Goal: Check status: Check status

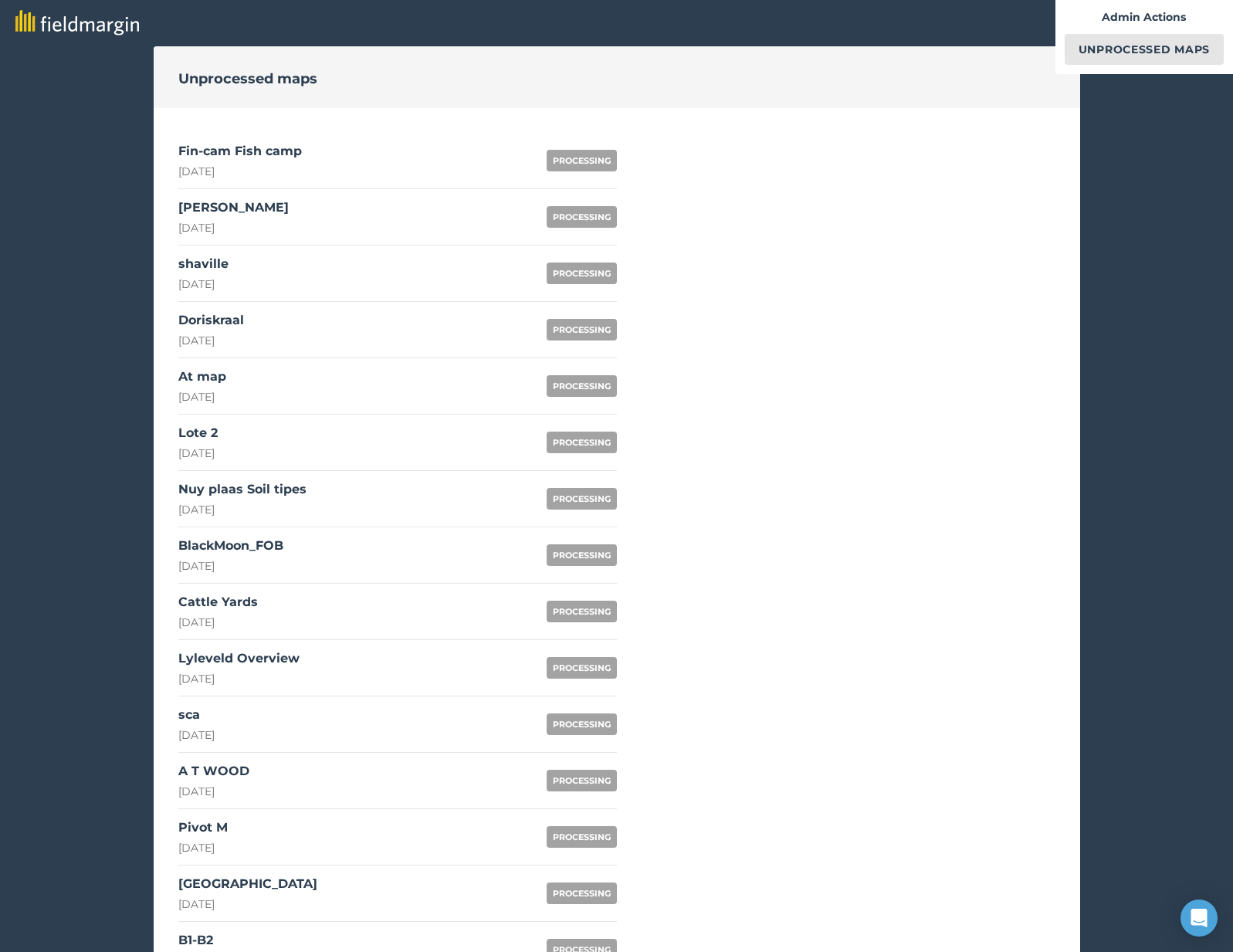
scroll to position [778, 0]
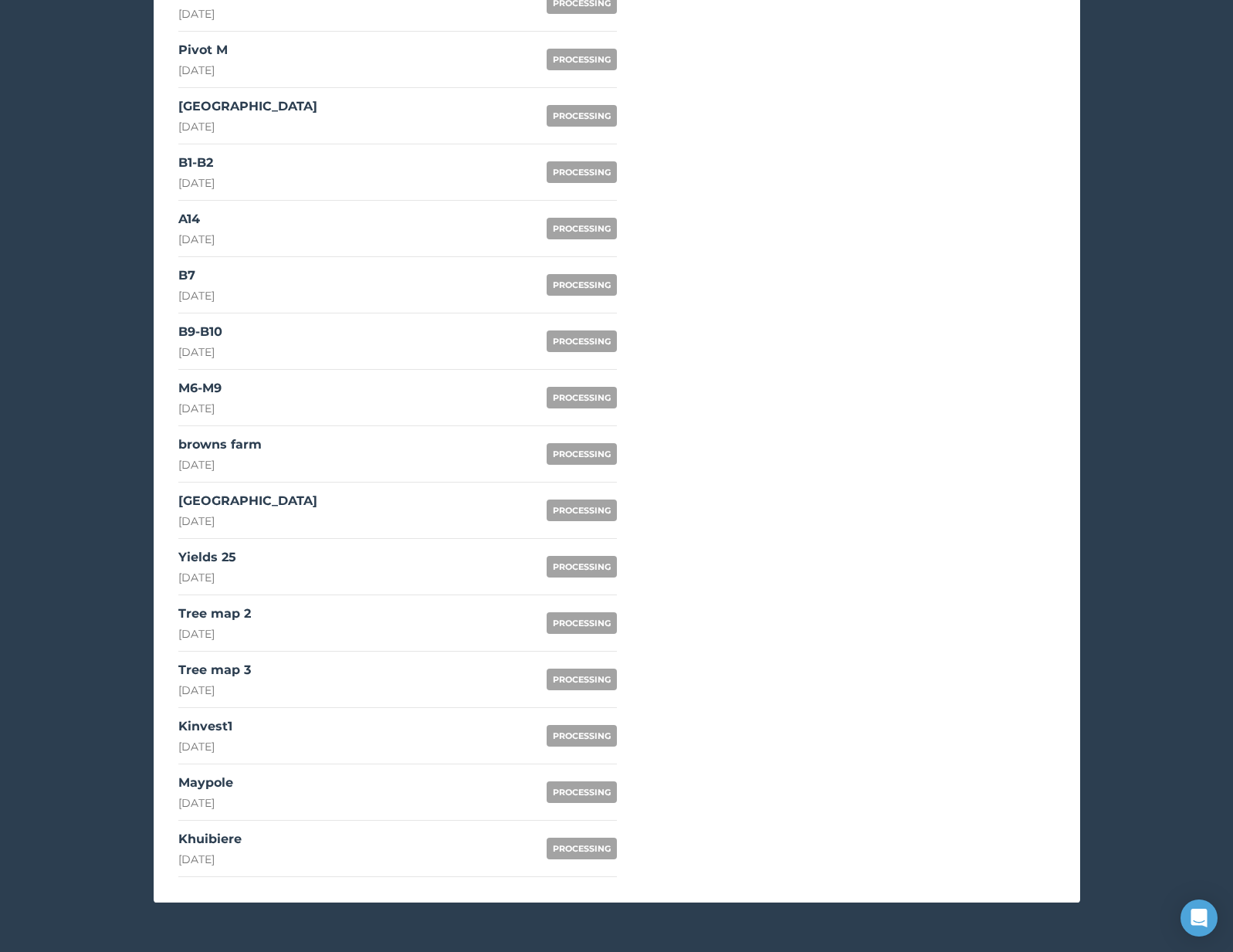
click at [296, 836] on link "Khuibiere 27th September 2025 PROCESSING" at bounding box center [397, 849] width 439 height 56
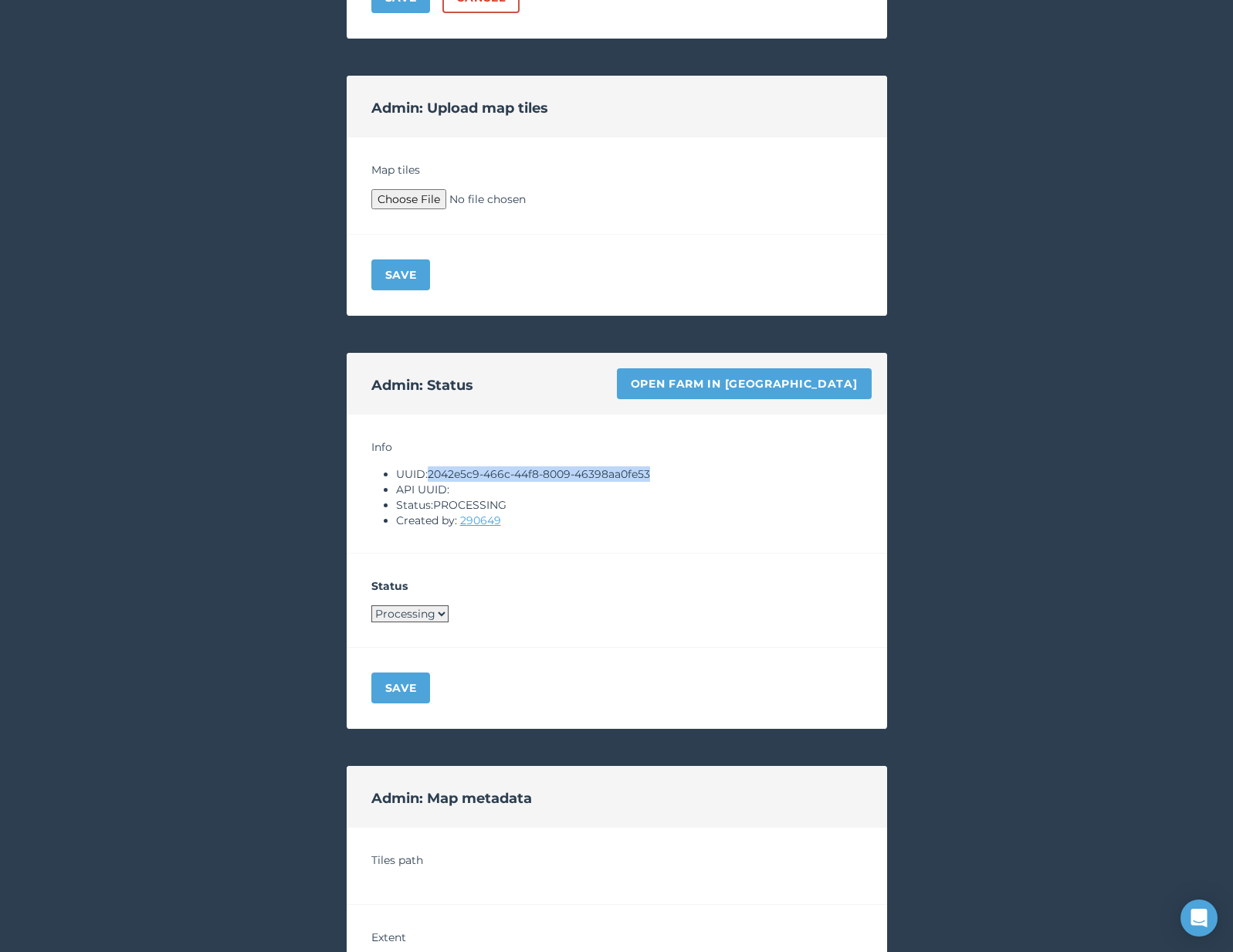
drag, startPoint x: 433, startPoint y: 476, endPoint x: 656, endPoint y: 469, distance: 223.1
click at [656, 469] on li "UUID: 2042e5c9-466c-44f8-8009-46398aa0fe53" at bounding box center [629, 474] width 466 height 15
copy li "2042e5c9-466c-44f8-8009-46398aa0fe53"
click at [723, 400] on div "Admin: Status Open farm in Byre" at bounding box center [617, 384] width 540 height 62
click at [737, 386] on link "Open farm in Byre" at bounding box center [744, 384] width 255 height 31
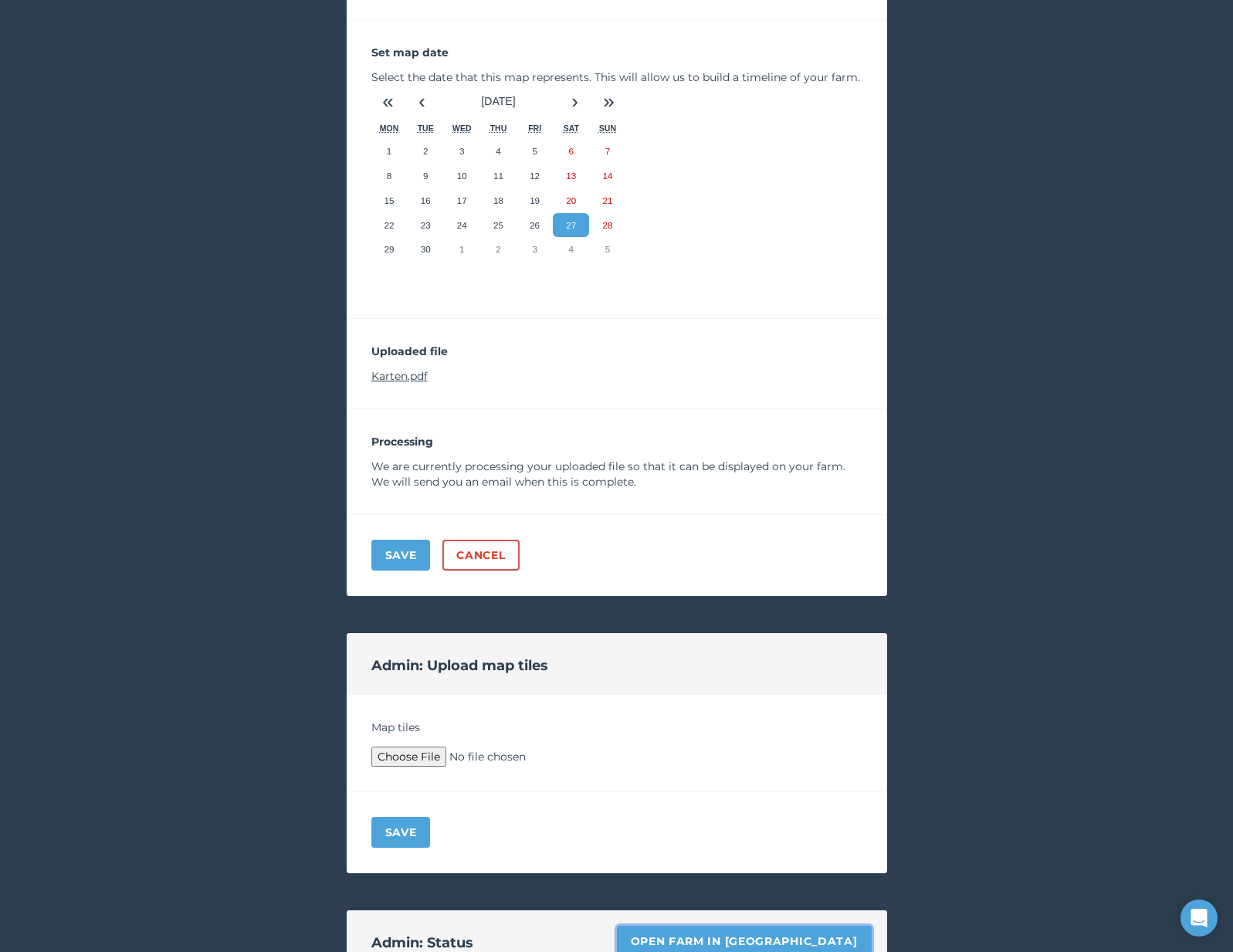
scroll to position [155, 0]
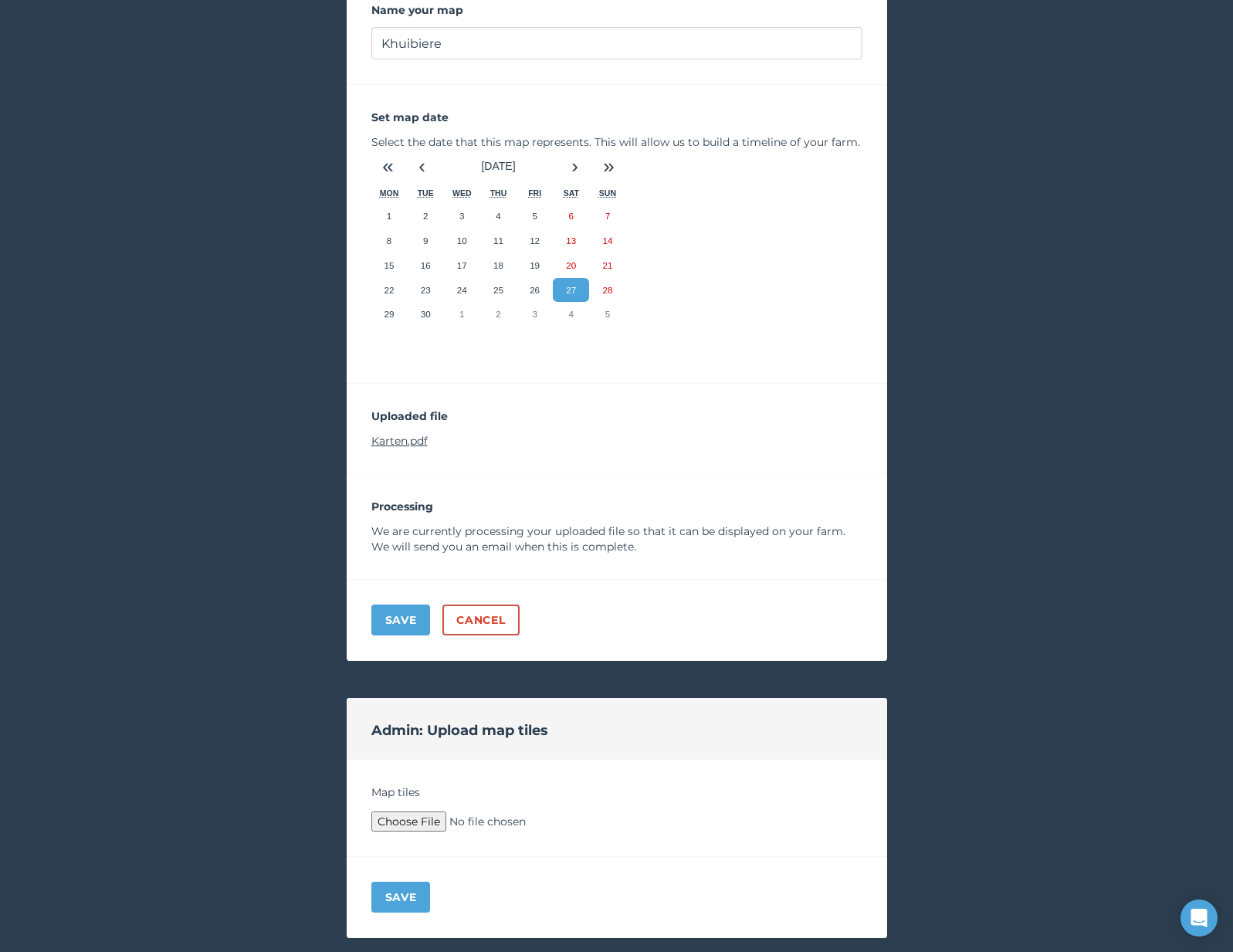
click at [392, 442] on link "Karten.pdf" at bounding box center [399, 440] width 56 height 14
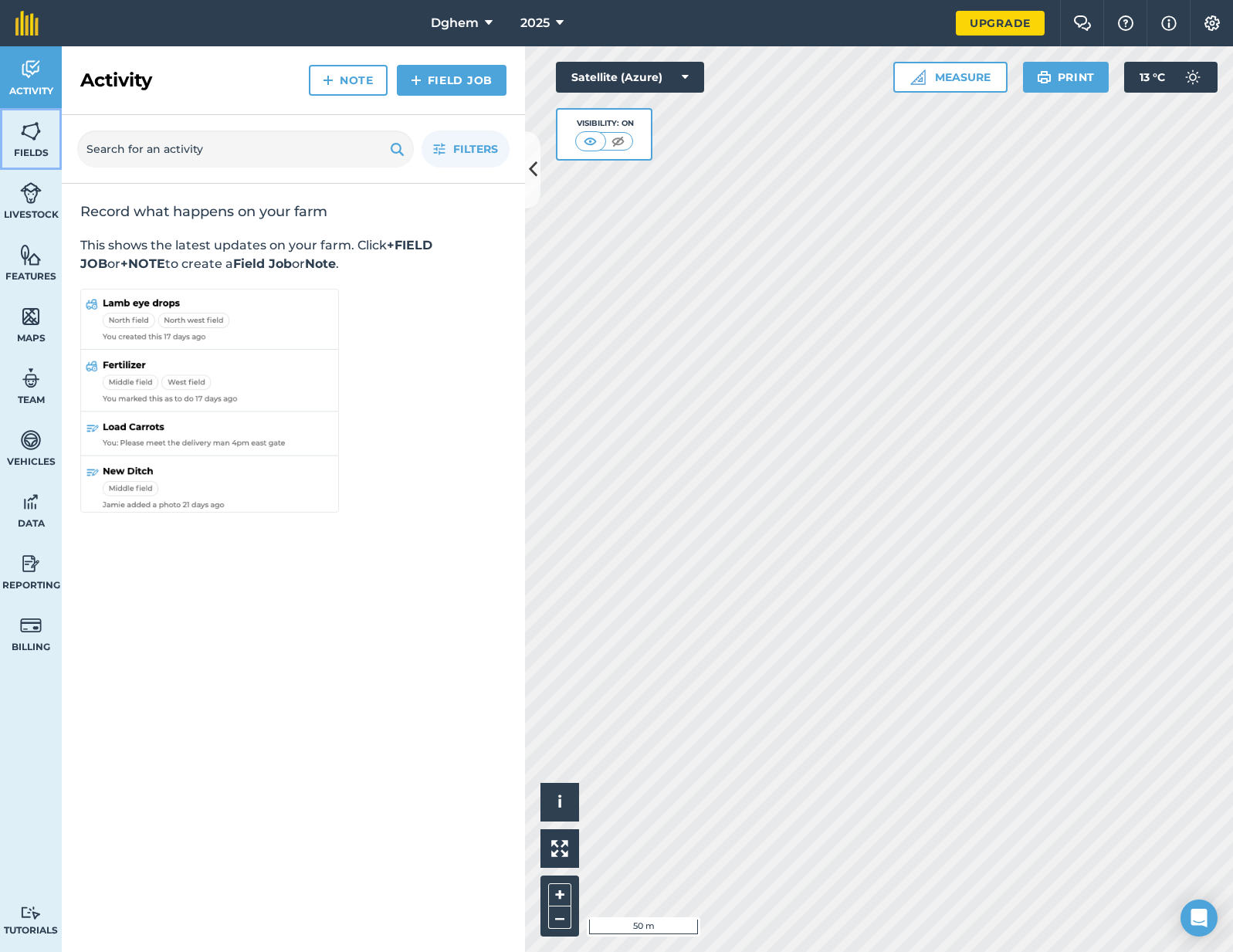
click at [23, 143] on link "Fields" at bounding box center [31, 139] width 62 height 62
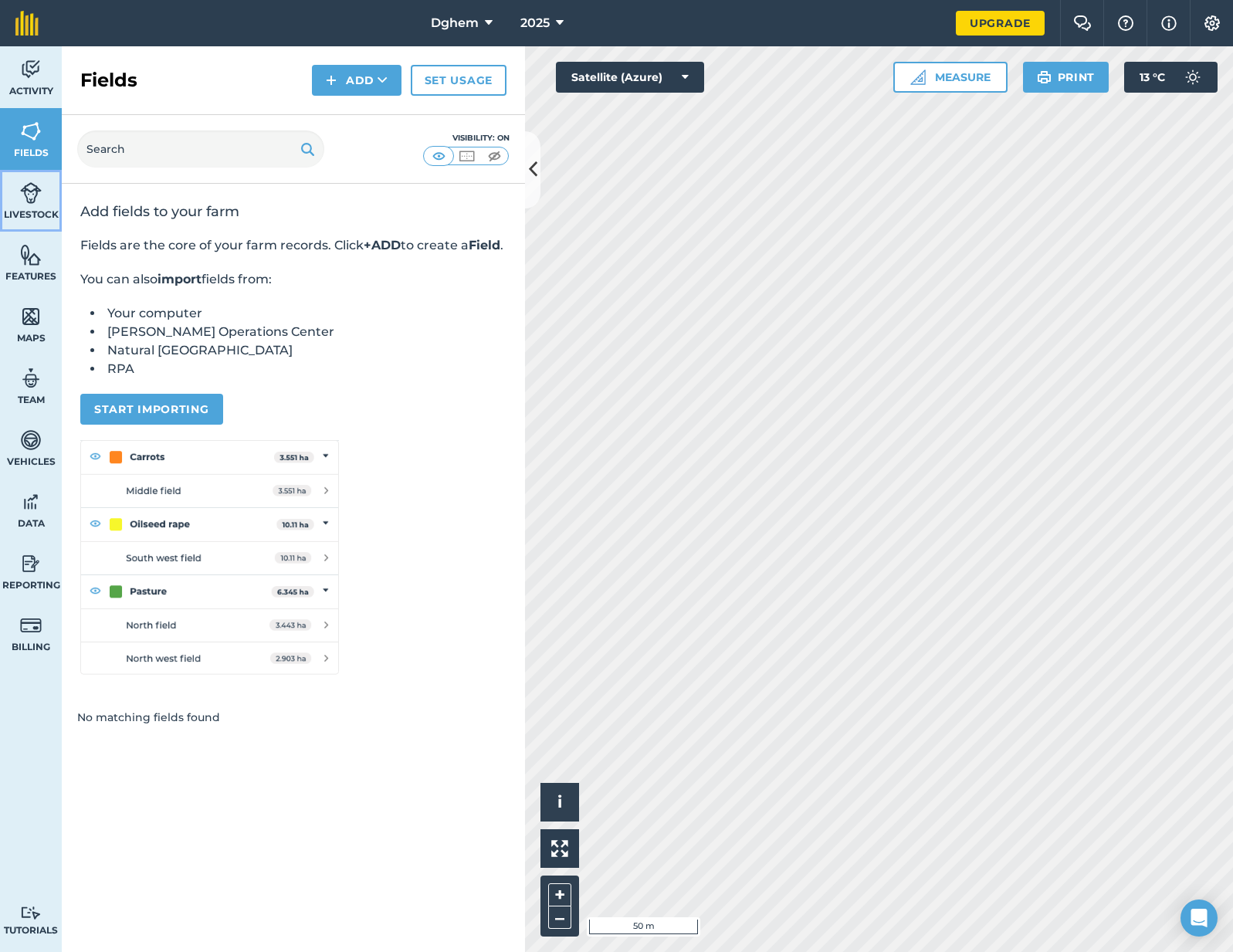
click at [26, 203] on img at bounding box center [31, 193] width 22 height 23
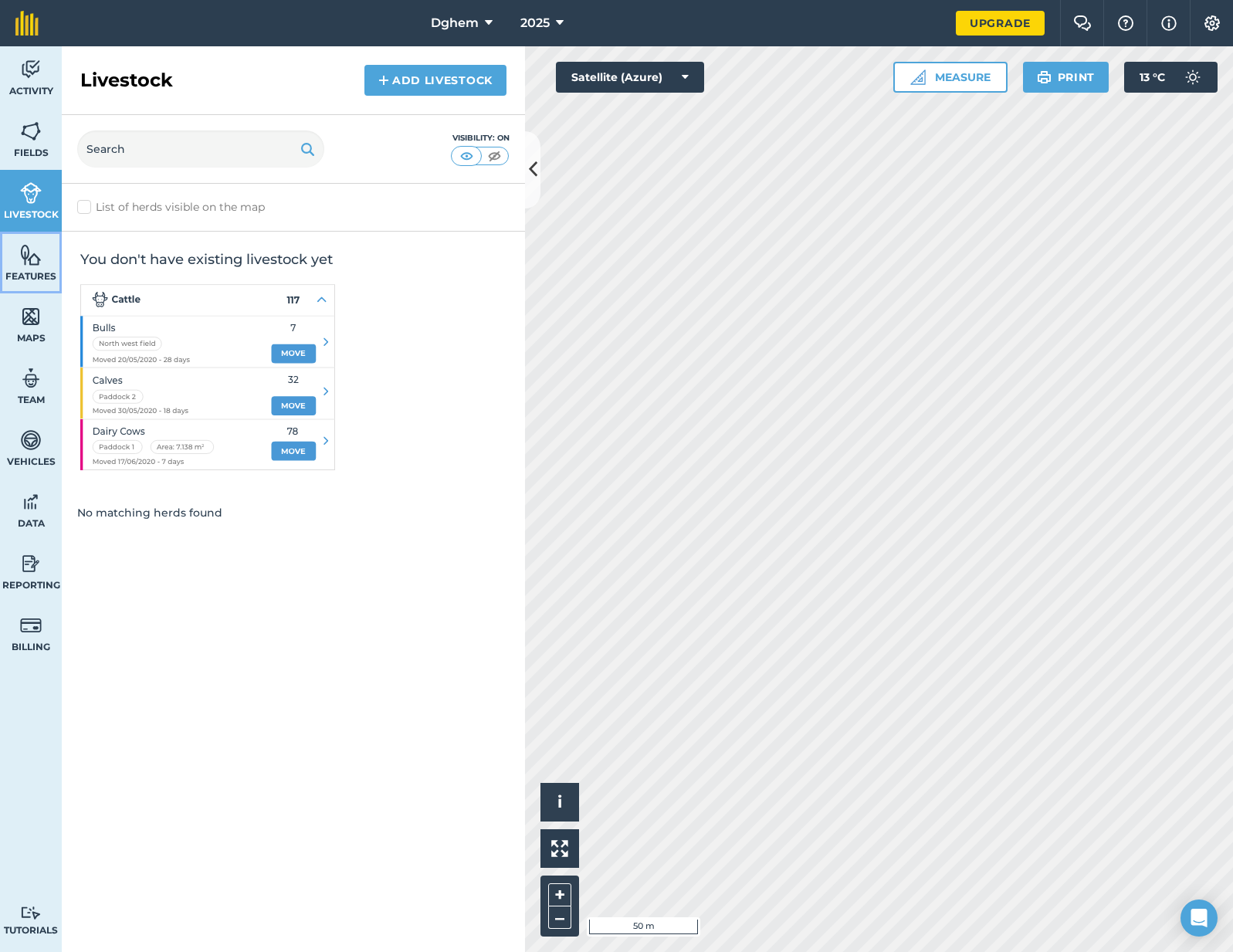
click at [30, 252] on img at bounding box center [31, 255] width 22 height 23
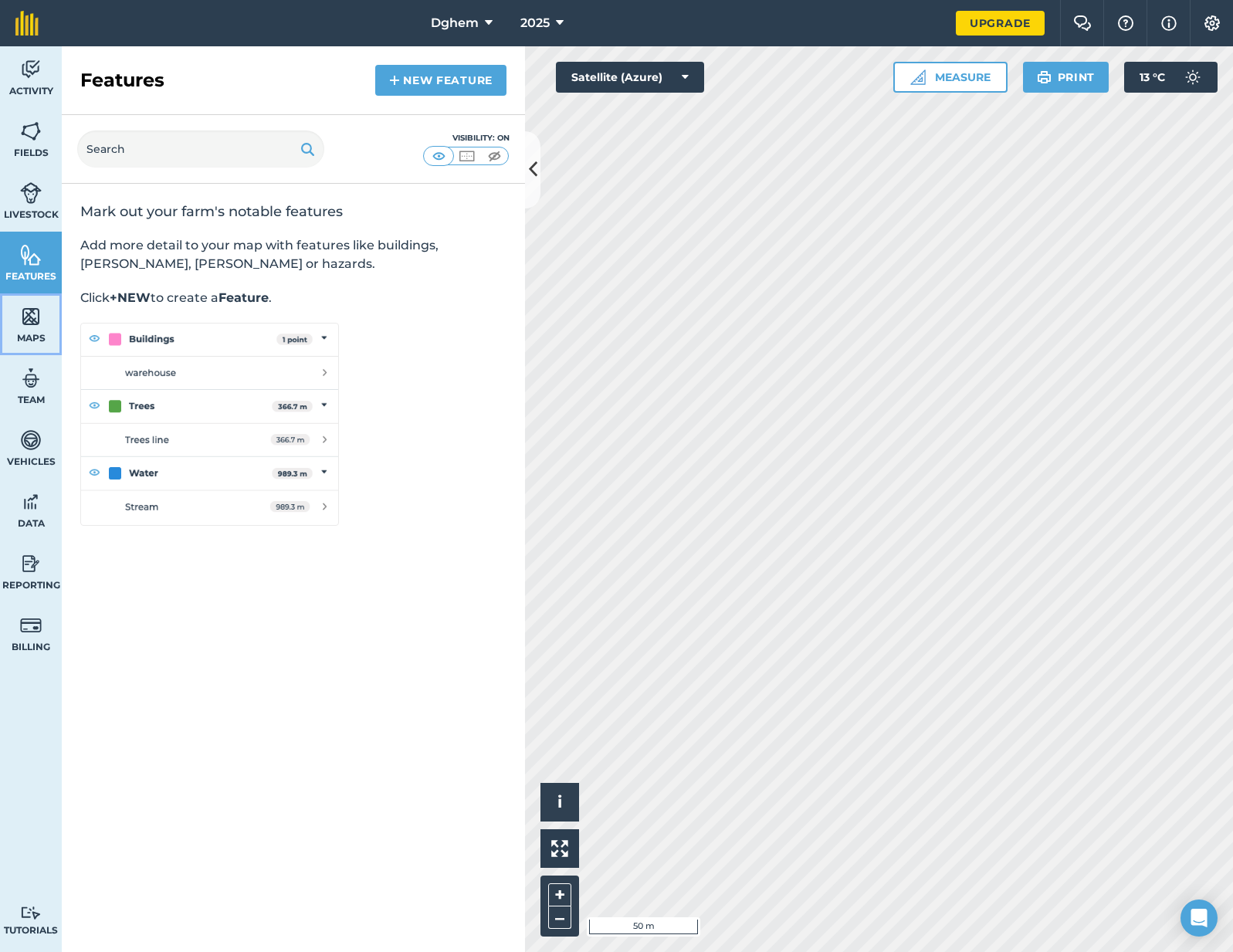
click at [32, 308] on img at bounding box center [31, 317] width 22 height 23
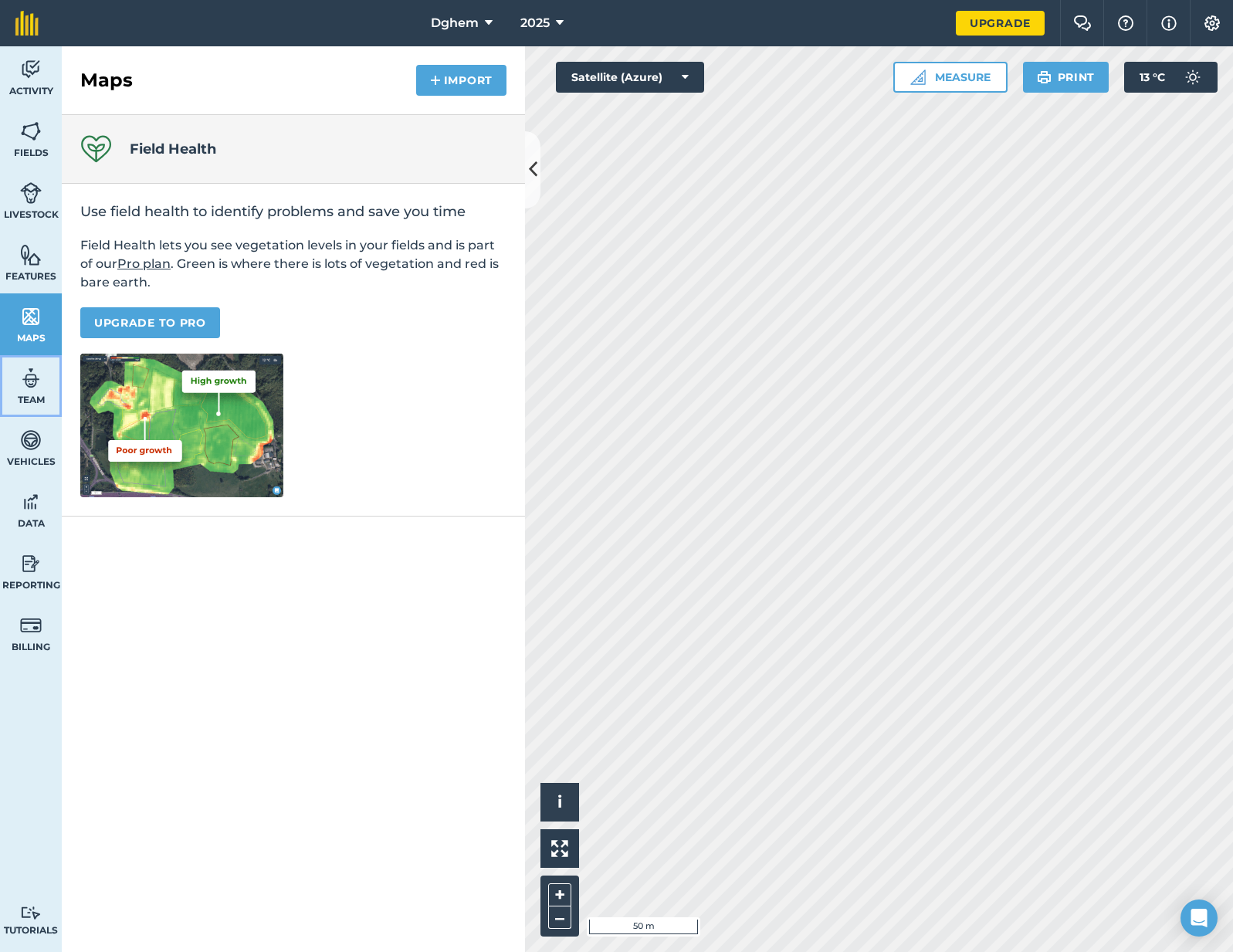
click at [31, 357] on link "Team" at bounding box center [31, 386] width 62 height 62
select select "MEMBER"
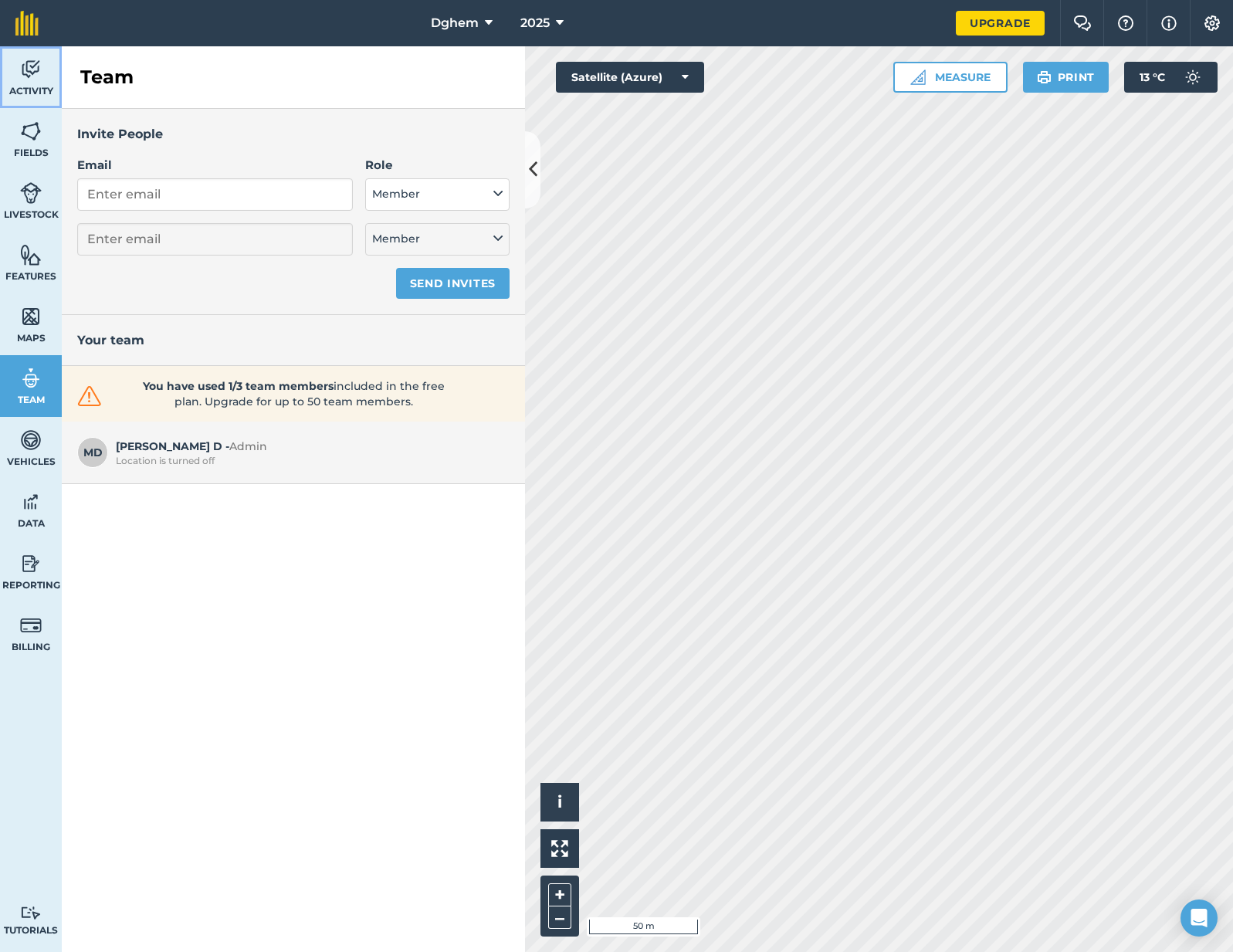
click at [28, 72] on img at bounding box center [31, 69] width 22 height 23
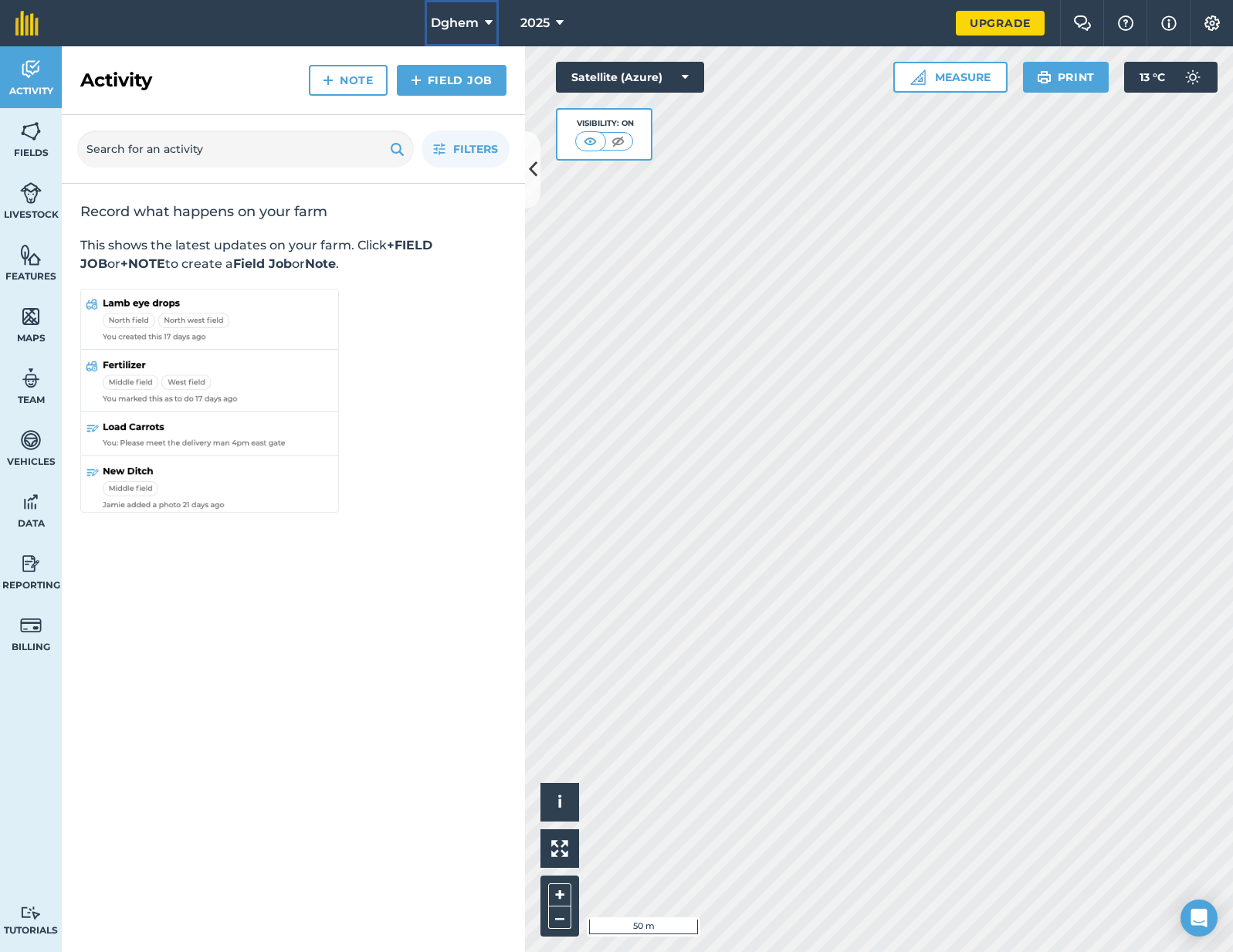
click at [470, 26] on span "Dghem" at bounding box center [454, 23] width 48 height 19
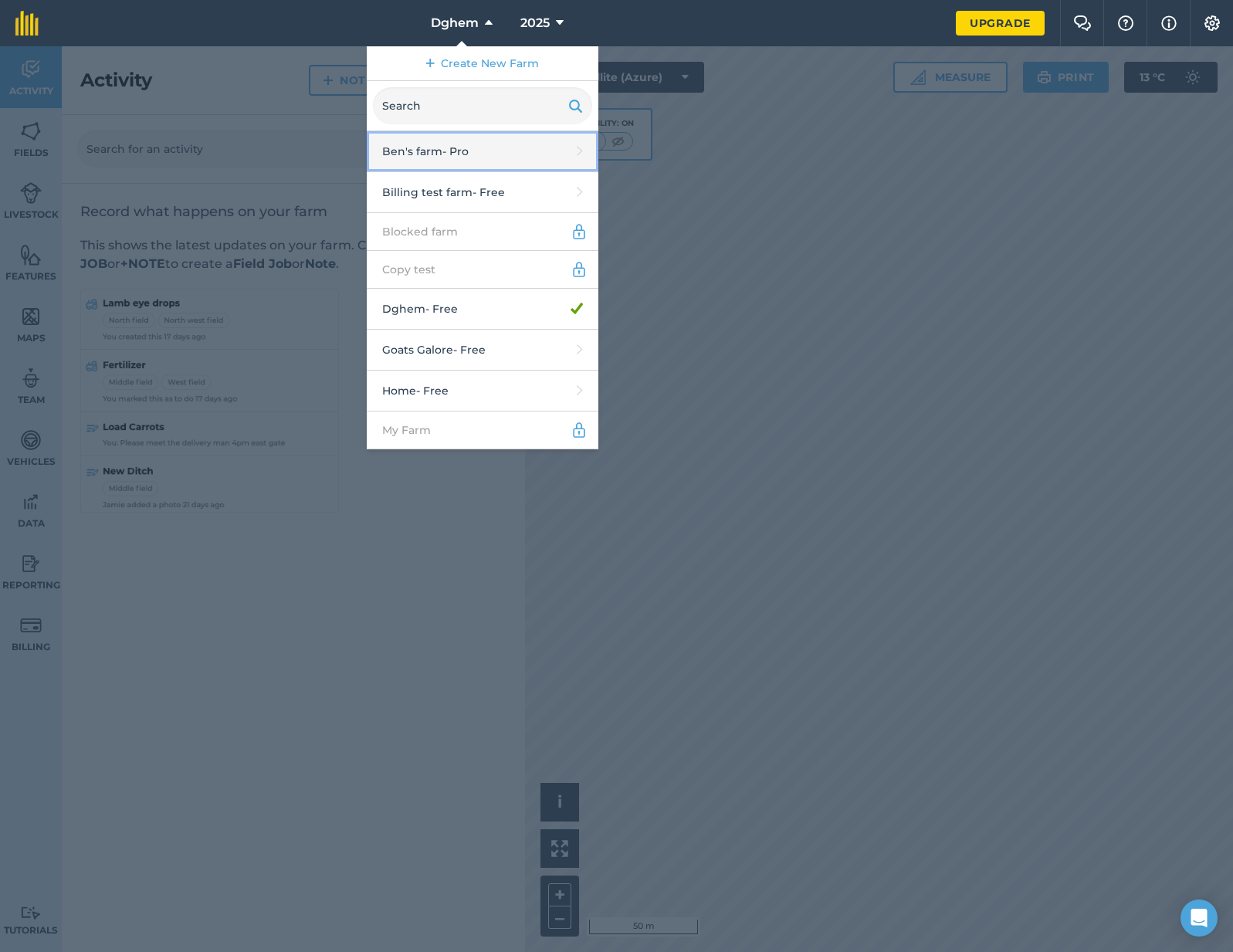
click at [470, 138] on link "[PERSON_NAME]'s farm - Pro" at bounding box center [483, 151] width 232 height 41
